Goal: Find specific page/section: Find specific page/section

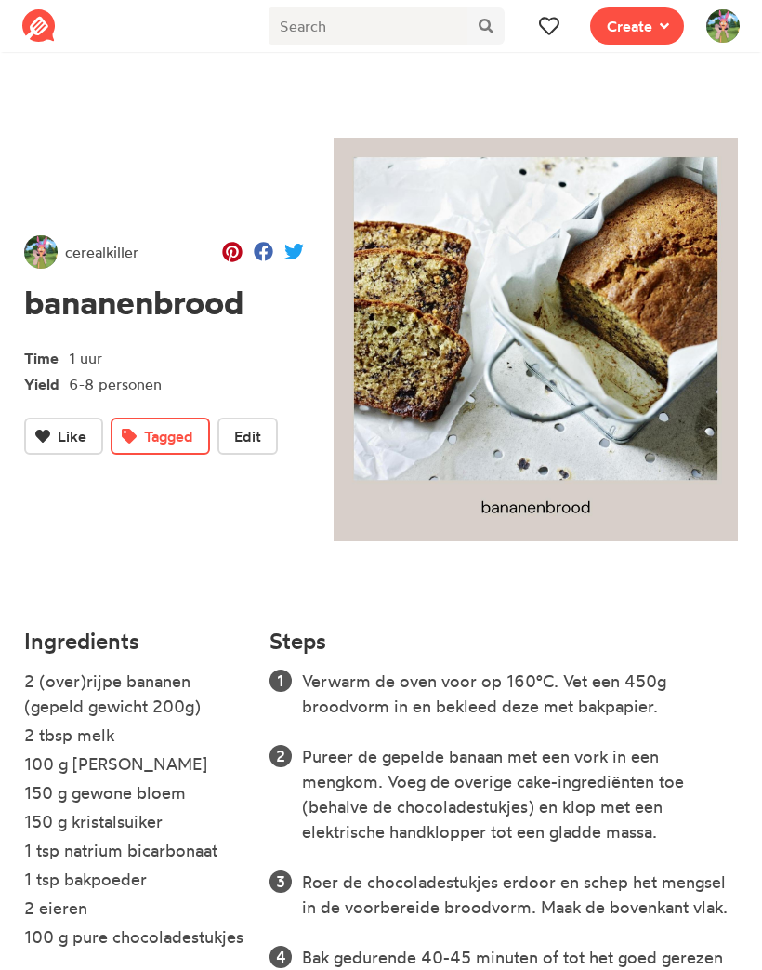
click at [561, 35] on span at bounding box center [549, 26] width 22 height 22
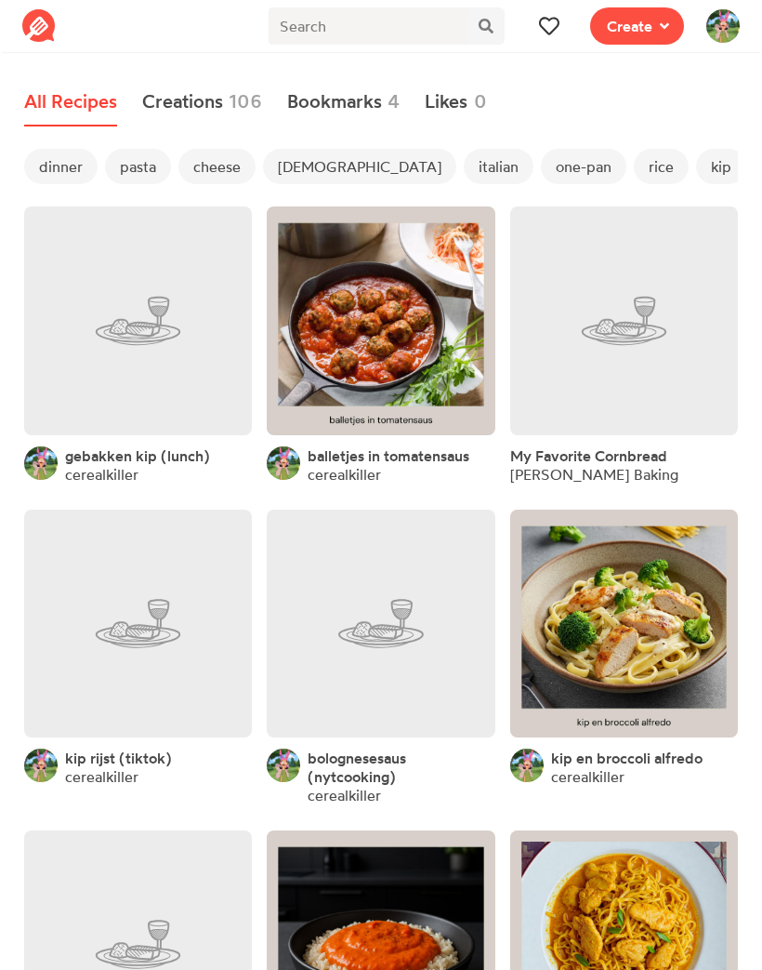
click at [564, 28] on button at bounding box center [549, 25] width 37 height 37
click at [567, 26] on button at bounding box center [549, 25] width 37 height 37
click at [559, 31] on icon at bounding box center [549, 26] width 20 height 20
click at [60, 160] on span "dinner" at bounding box center [60, 166] width 73 height 35
click at [126, 160] on span "pasta" at bounding box center [138, 166] width 66 height 35
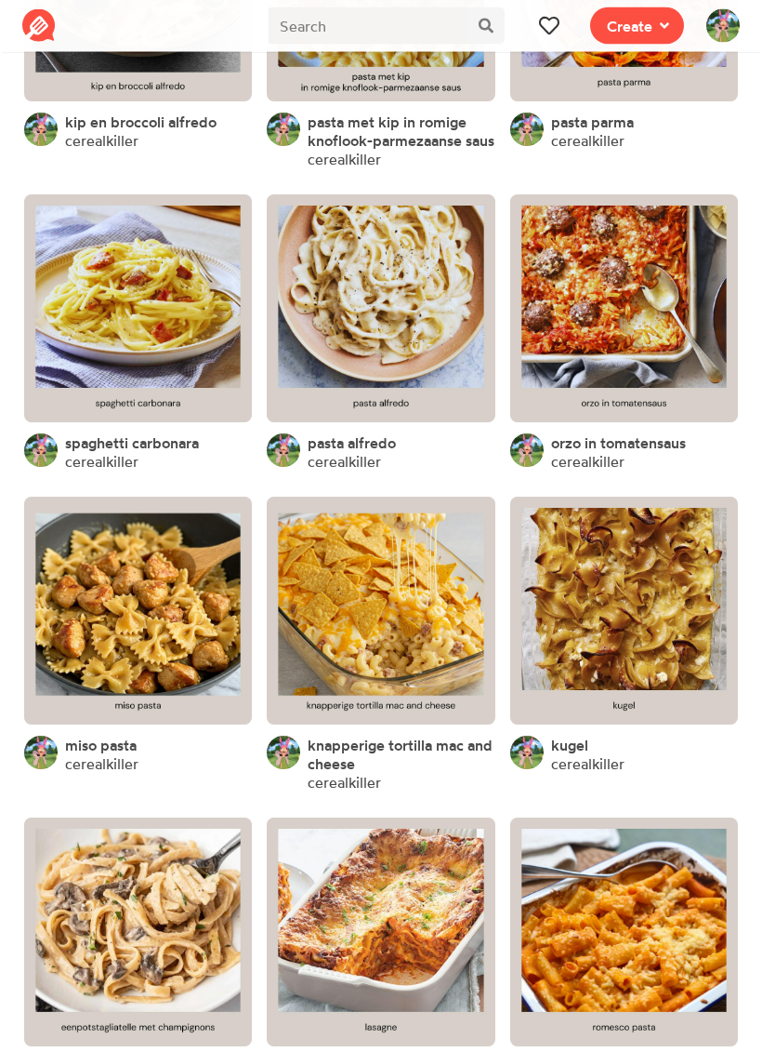
scroll to position [334, 0]
click at [661, 341] on link at bounding box center [624, 308] width 228 height 228
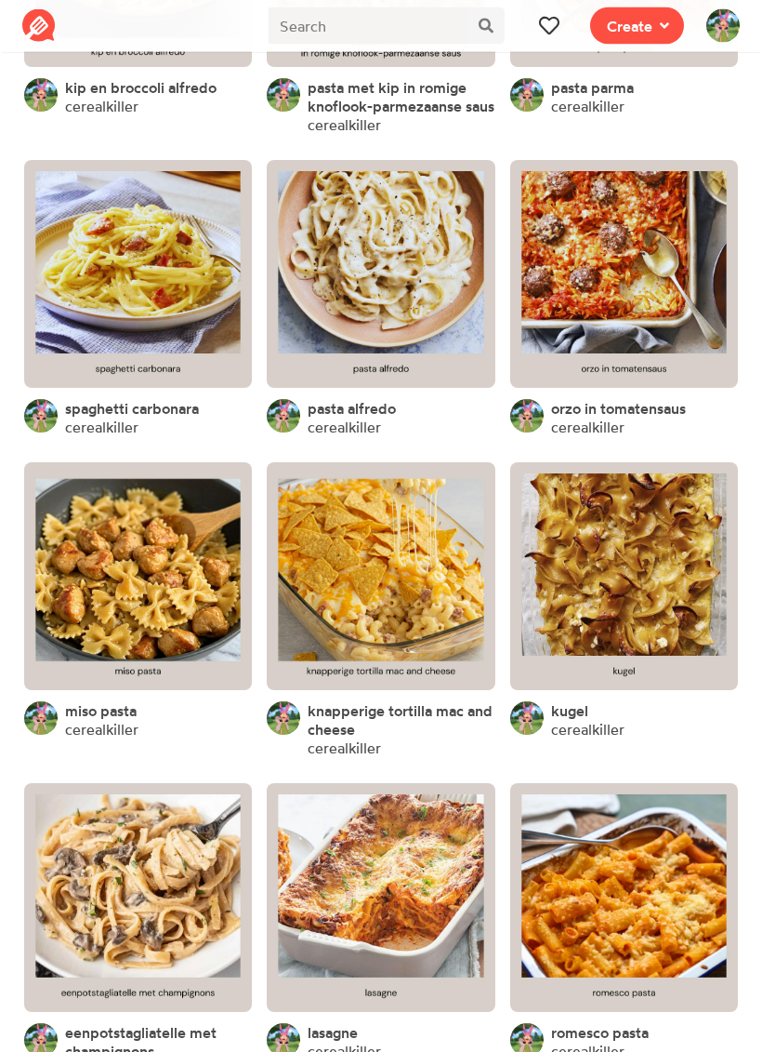
scroll to position [368, 0]
click at [655, 539] on link at bounding box center [624, 576] width 228 height 228
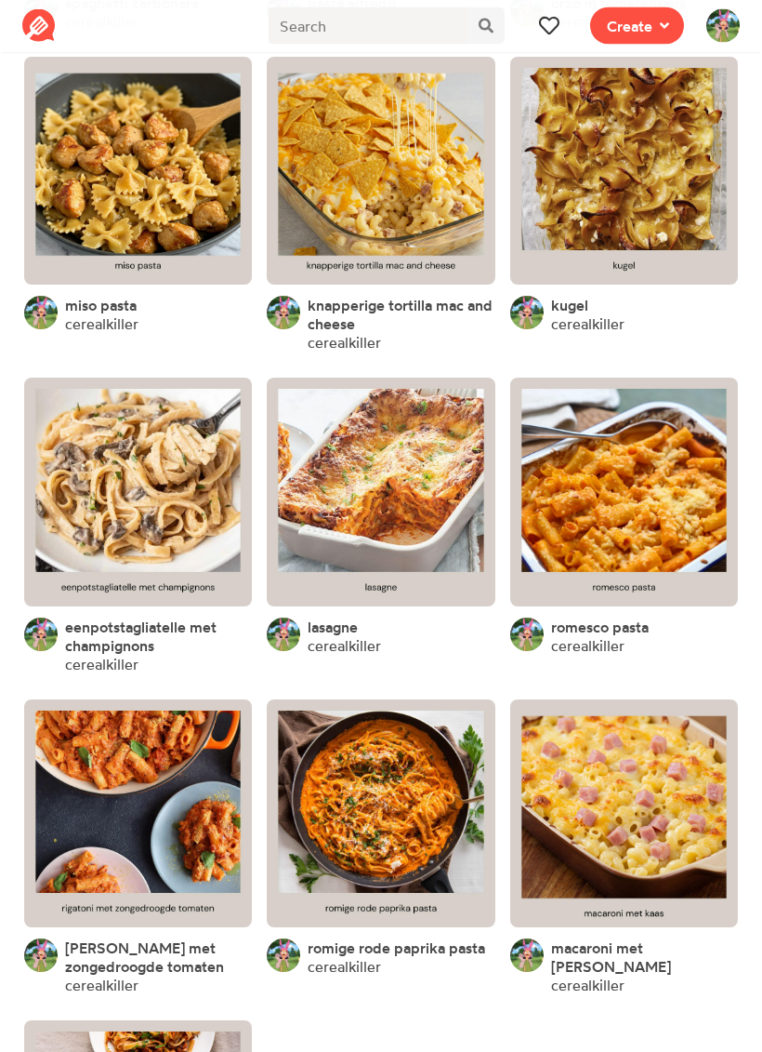
scroll to position [774, 0]
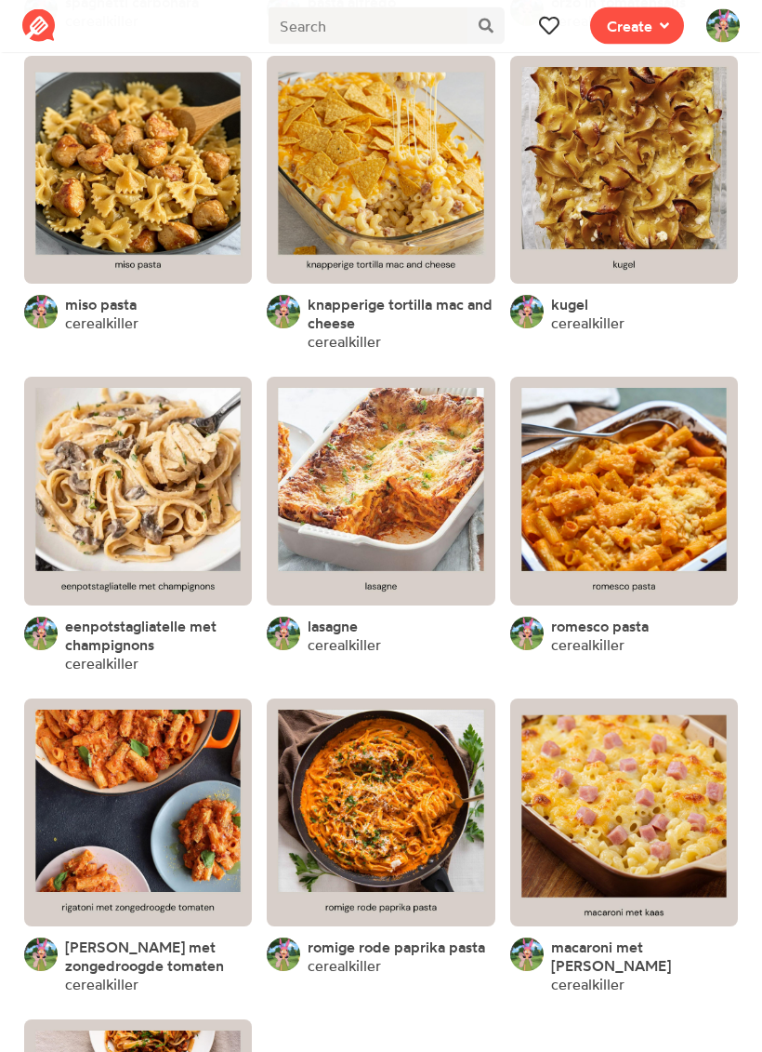
click at [642, 510] on link at bounding box center [624, 492] width 228 height 228
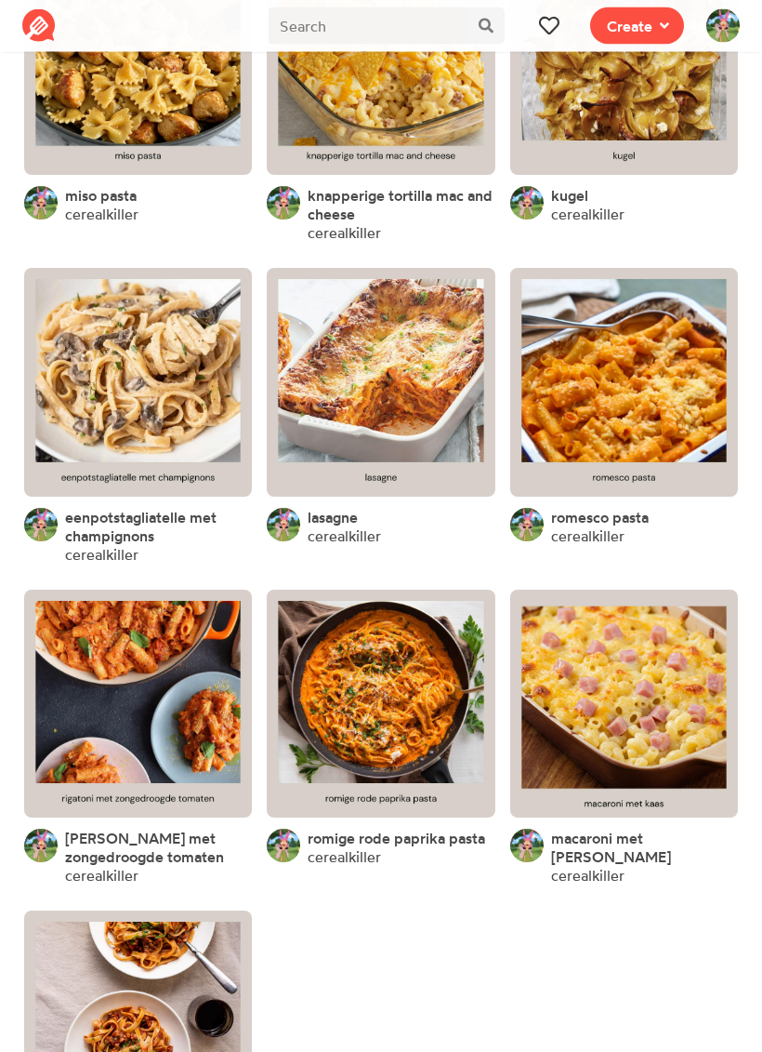
scroll to position [883, 0]
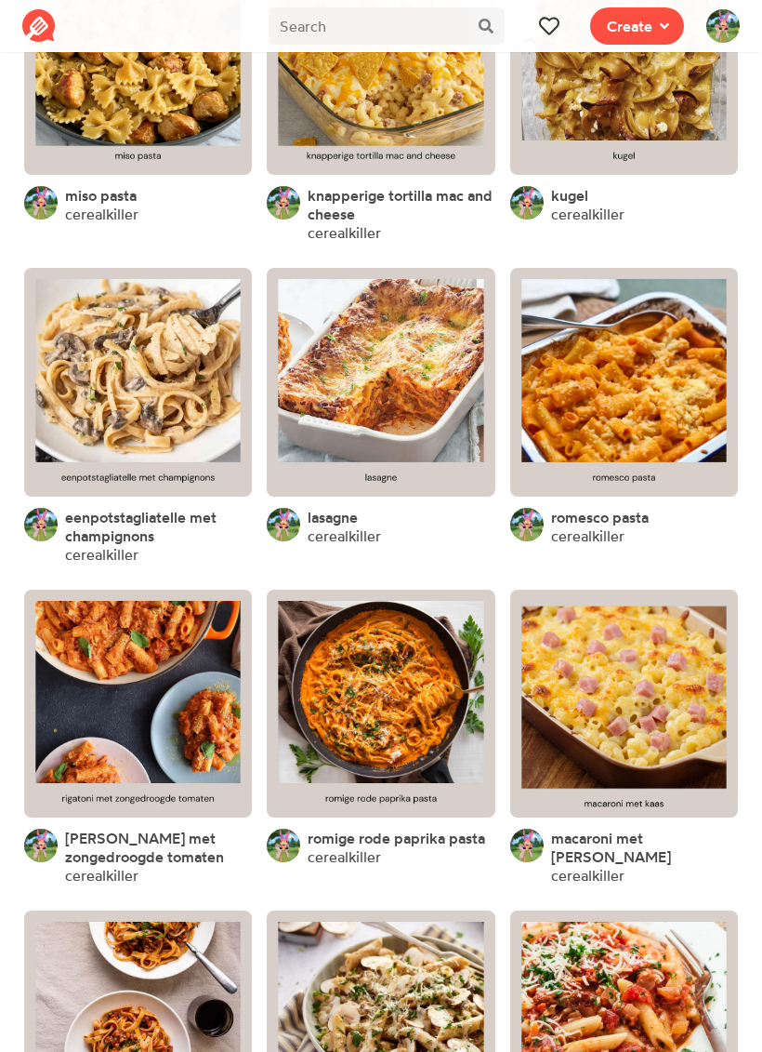
click at [179, 691] on link at bounding box center [138, 704] width 228 height 228
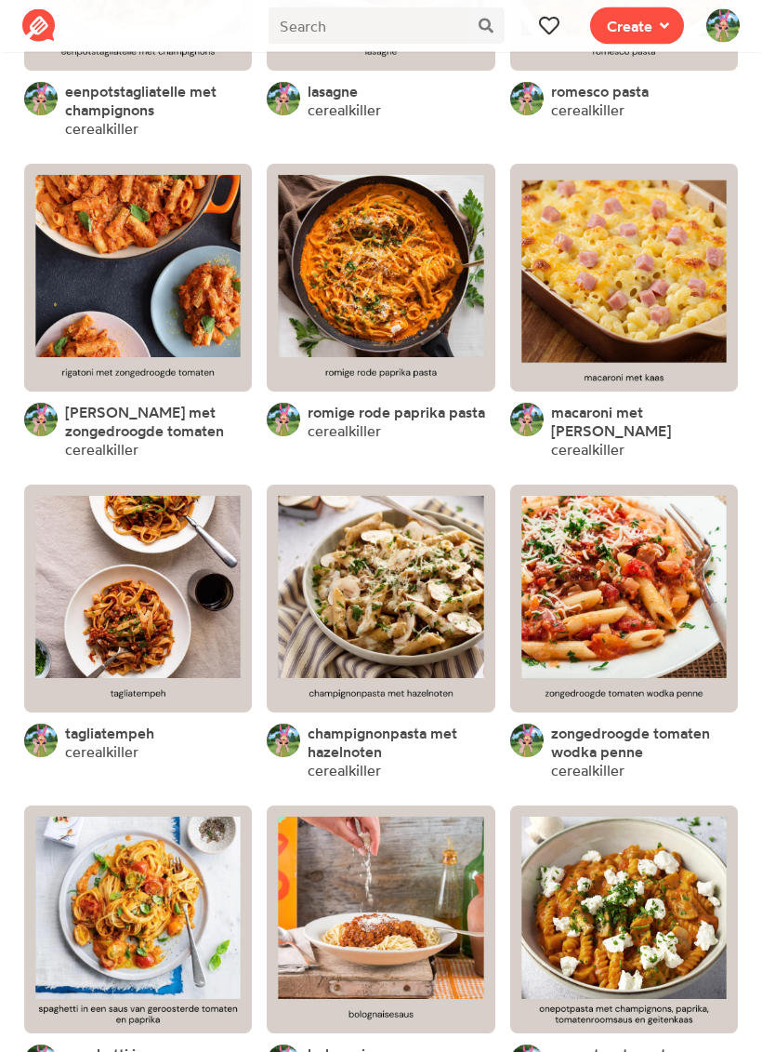
scroll to position [1310, 0]
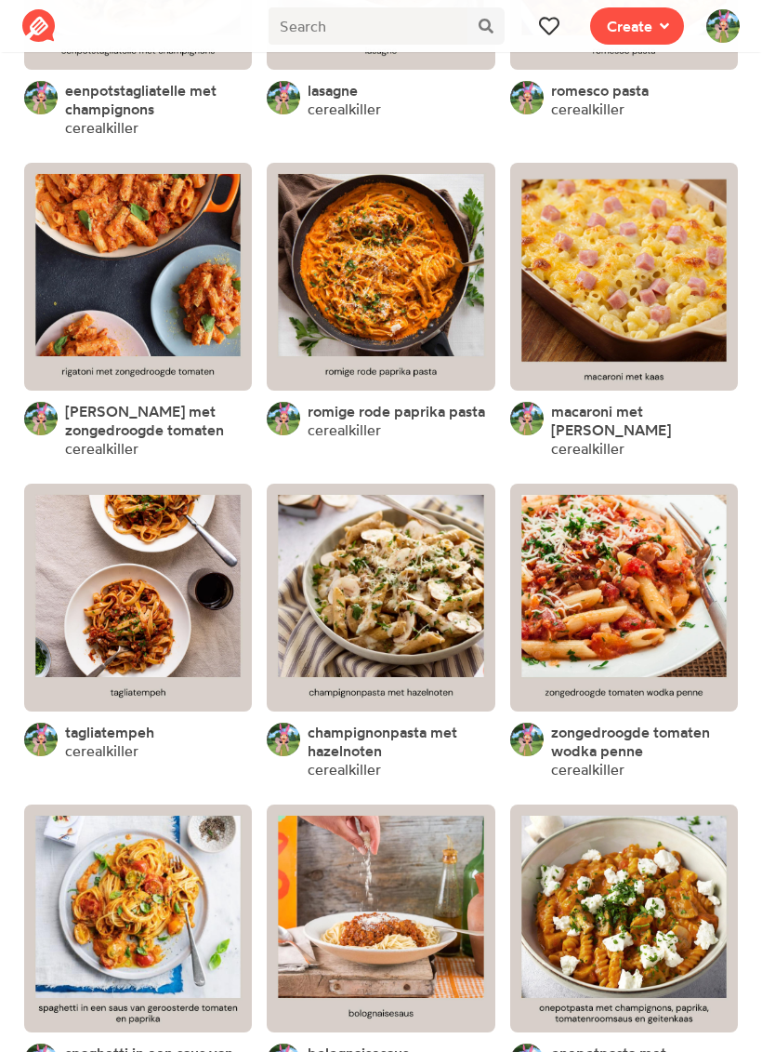
click at [652, 590] on link at bounding box center [624, 598] width 228 height 228
